Goal: Task Accomplishment & Management: Use online tool/utility

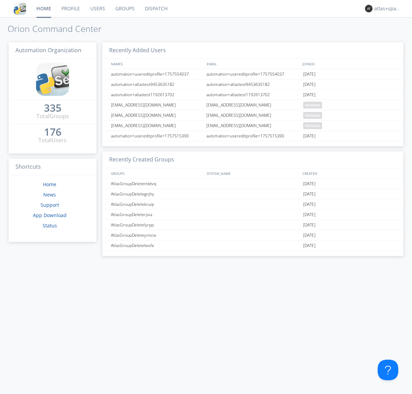
click at [156, 9] on link "Dispatch" at bounding box center [156, 8] width 33 height 17
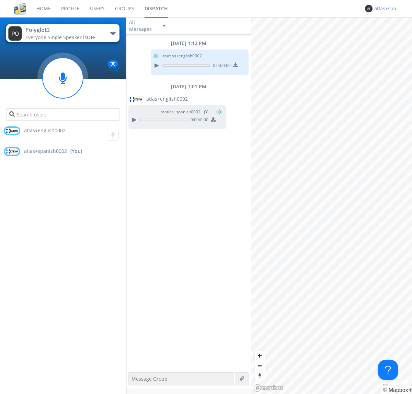
click at [386, 9] on div "atlas+spanish0002" at bounding box center [388, 8] width 26 height 7
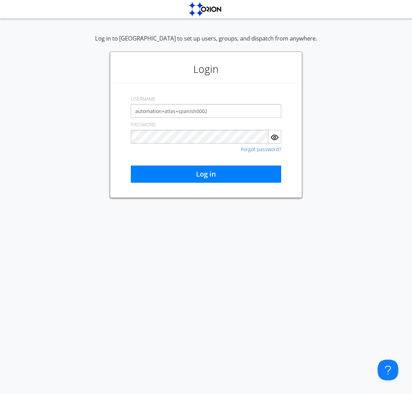
type input "automation+atlas+spanish0002"
click at [206, 174] on button "Log in" at bounding box center [206, 174] width 151 height 17
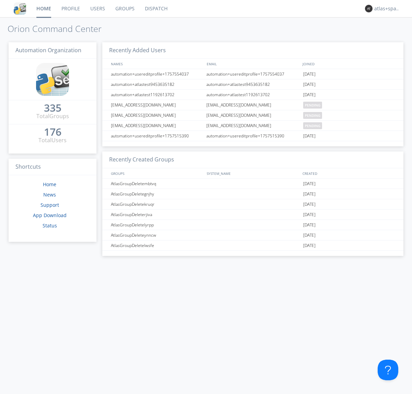
click at [156, 9] on link "Dispatch" at bounding box center [156, 8] width 33 height 17
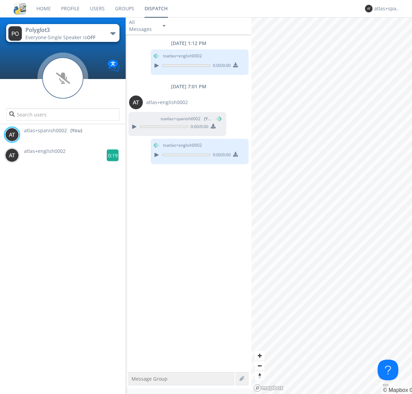
click at [110, 155] on g at bounding box center [113, 155] width 12 height 12
